Goal: Find specific page/section: Find specific page/section

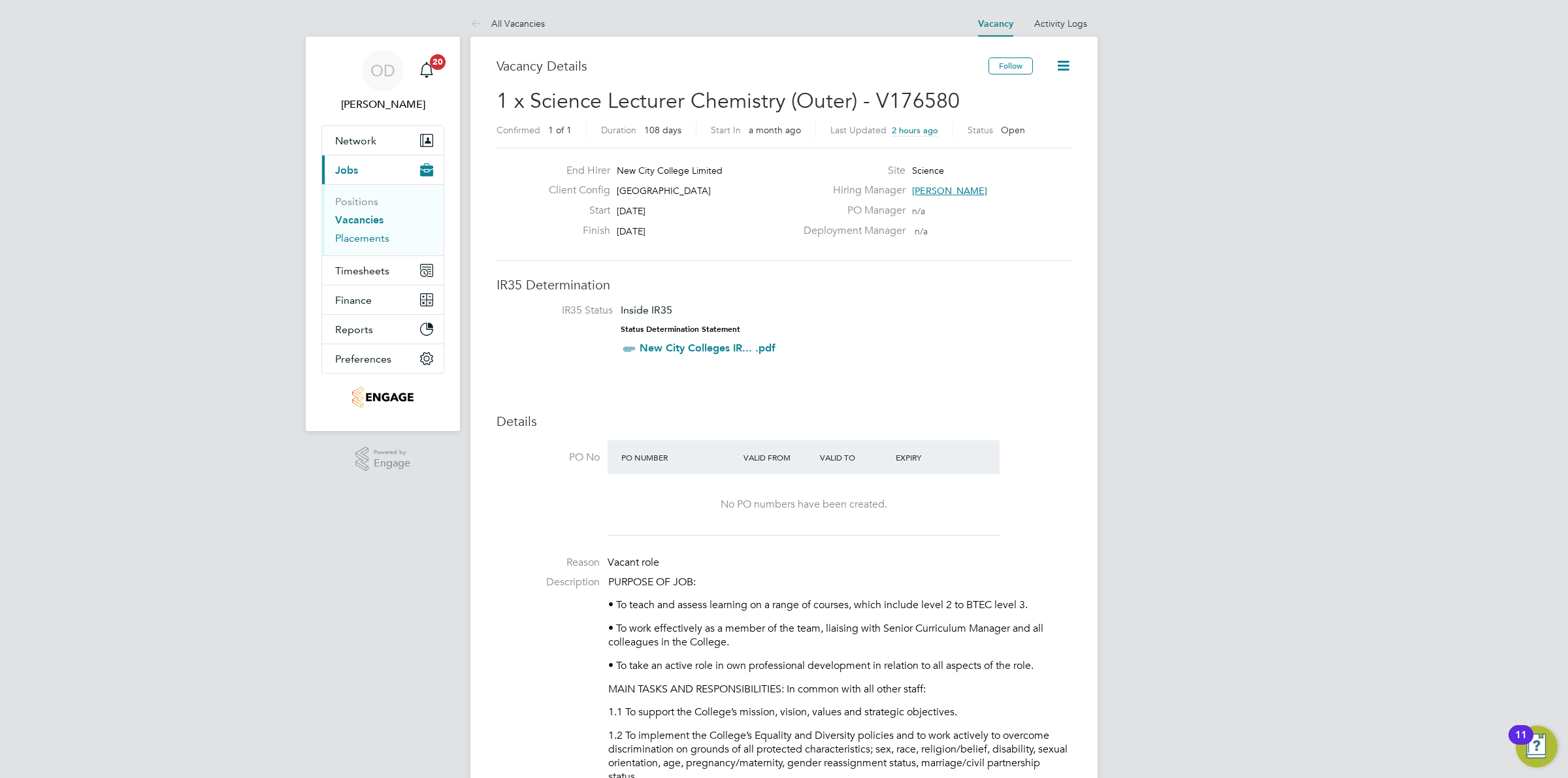
click at [364, 240] on link "Placements" at bounding box center [362, 238] width 54 height 13
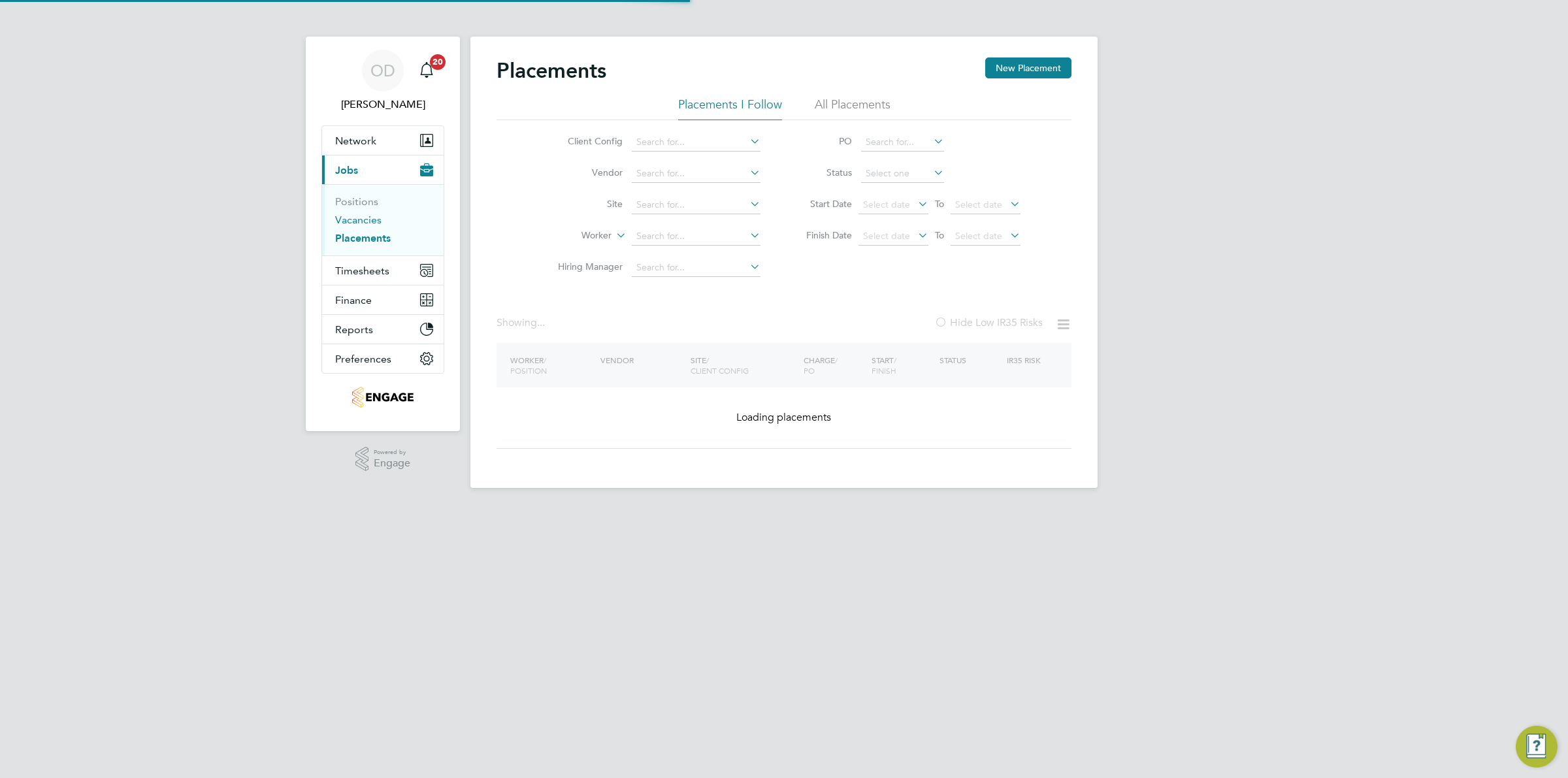
click at [366, 220] on link "Vacancies" at bounding box center [358, 220] width 46 height 13
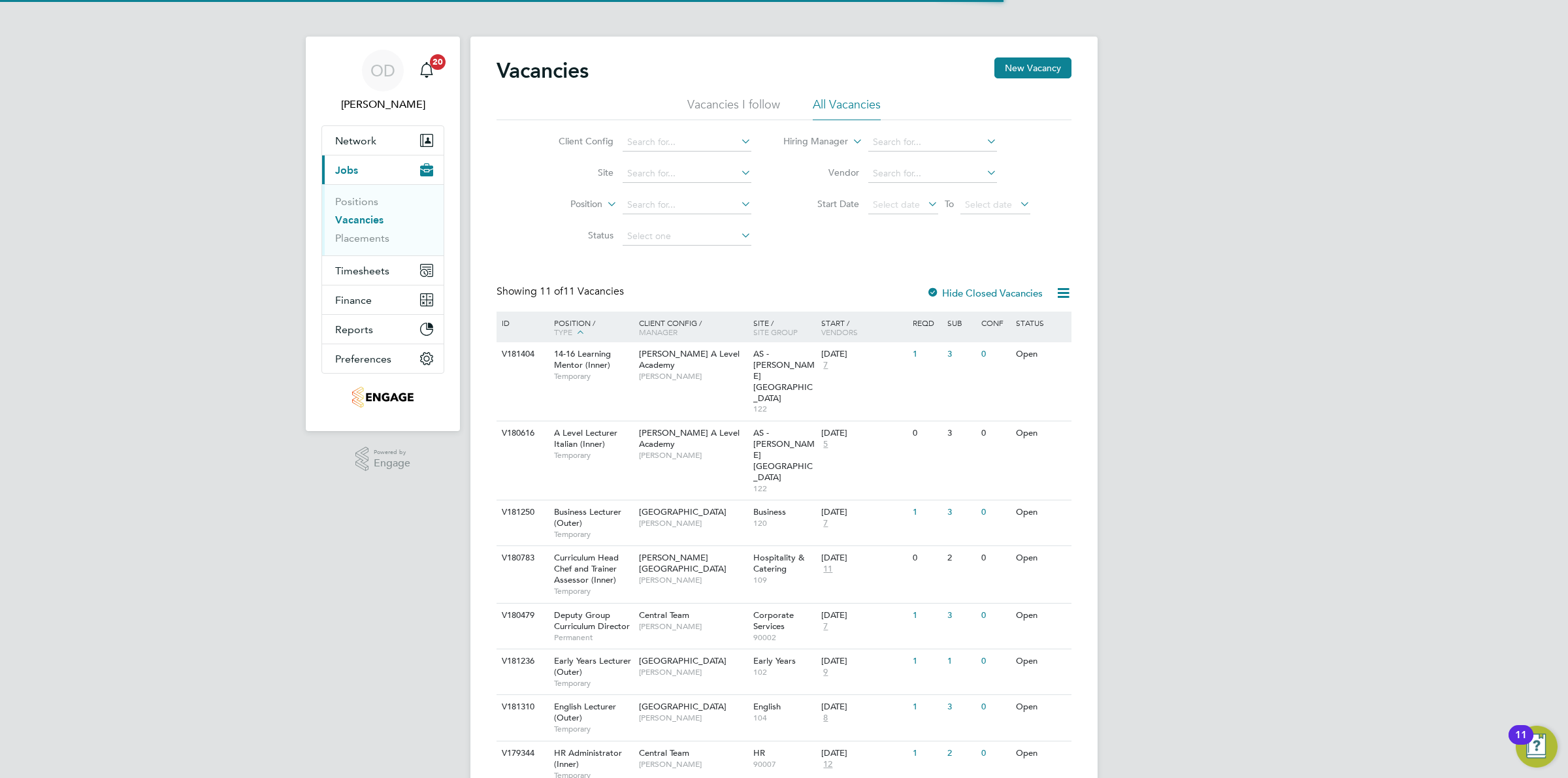
scroll to position [119, 0]
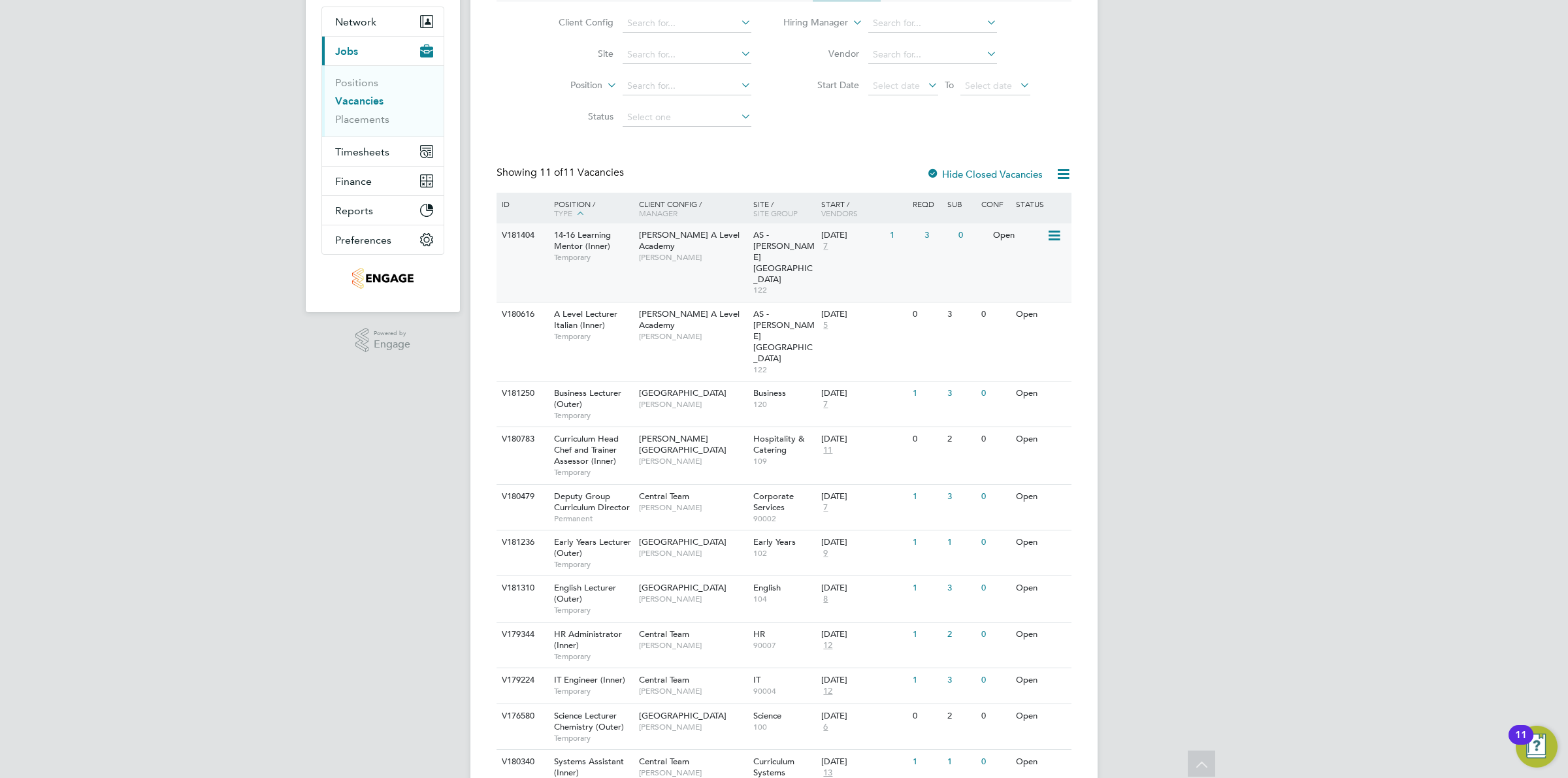
click at [891, 256] on div "V181404 14-16 Learning Mentor (Inner) Temporary Attlee A Level Academy Rabia Kh…" at bounding box center [784, 262] width 575 height 78
